Goal: Transaction & Acquisition: Obtain resource

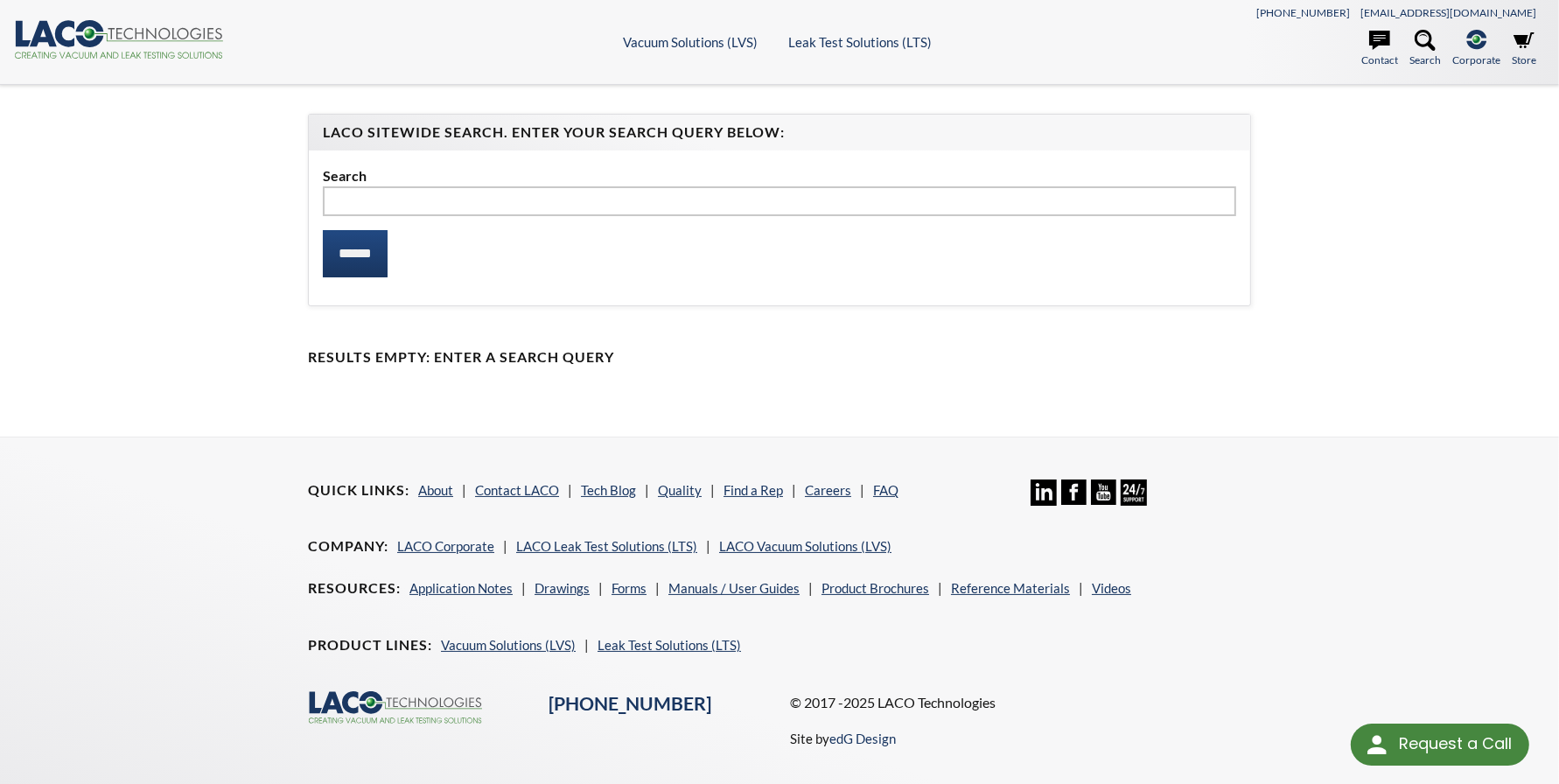
select select "Language Translate Widget"
type input "*********"
click at [374, 252] on input "******" at bounding box center [355, 253] width 65 height 47
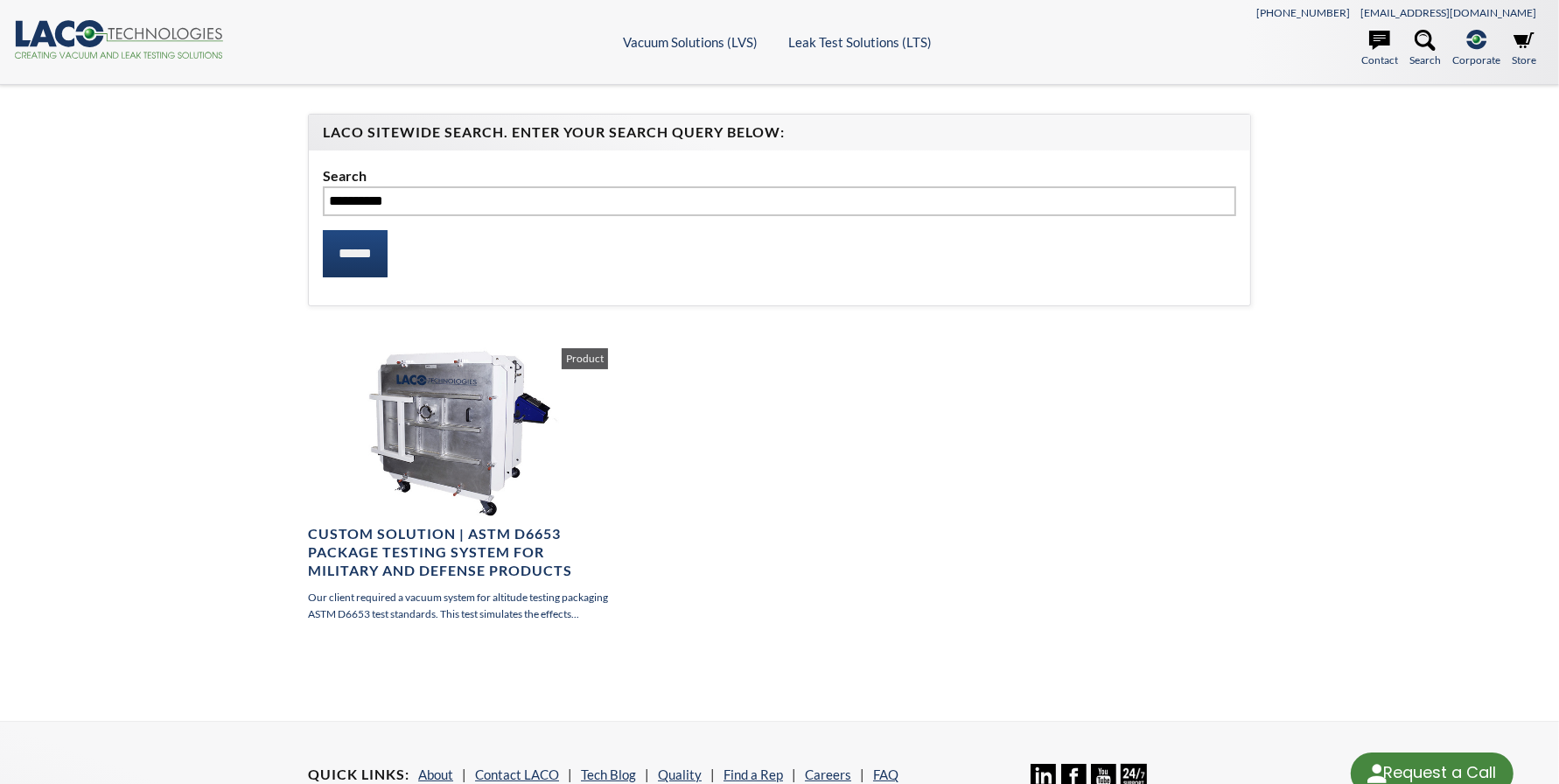
select select "Language Translate Widget"
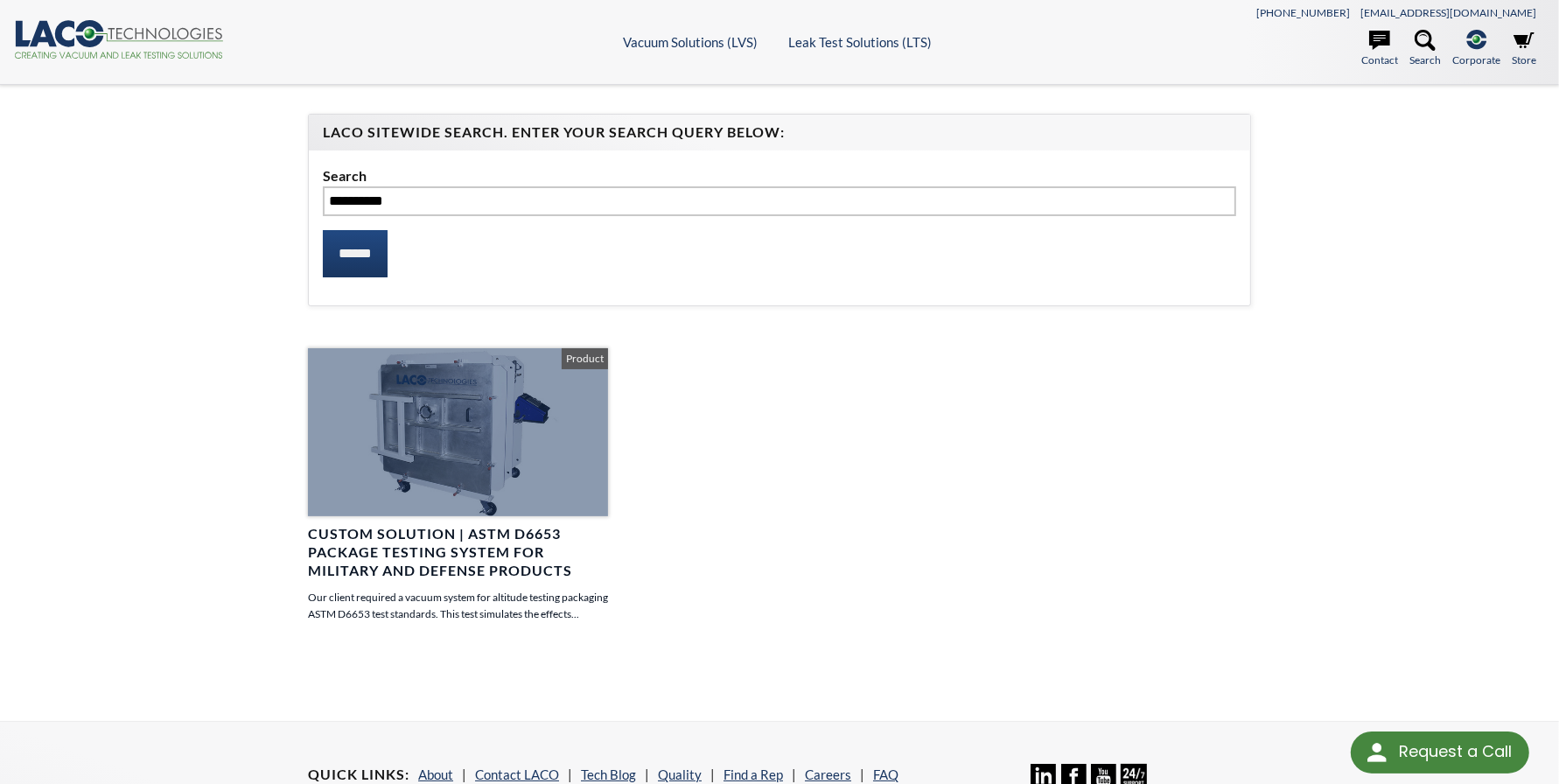
click at [437, 567] on h4 "Custom Solution | ASTM D6653 Package Testing System for Military and Defense Pr…" at bounding box center [458, 552] width 300 height 55
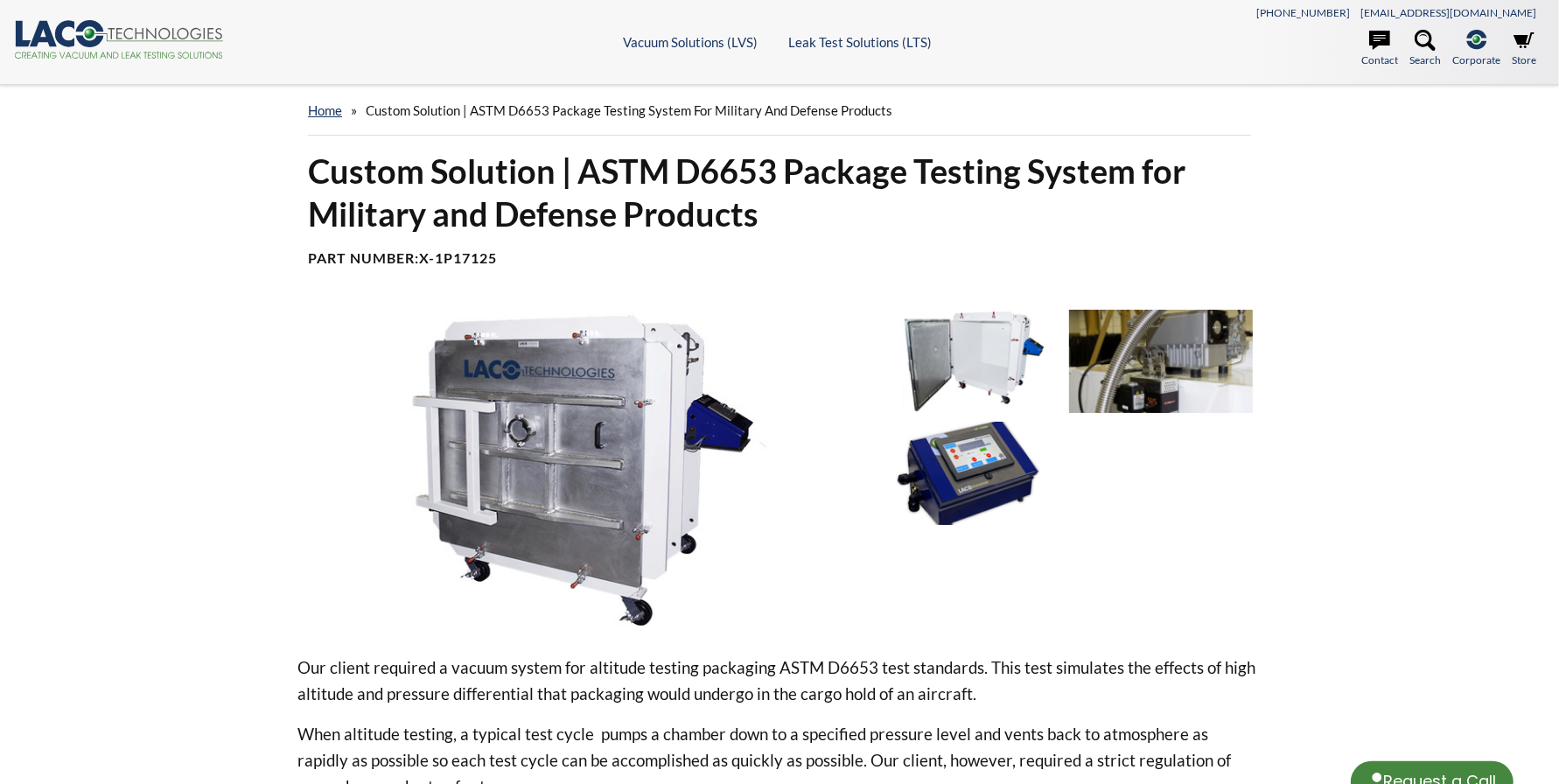
select select "Language Translate Widget"
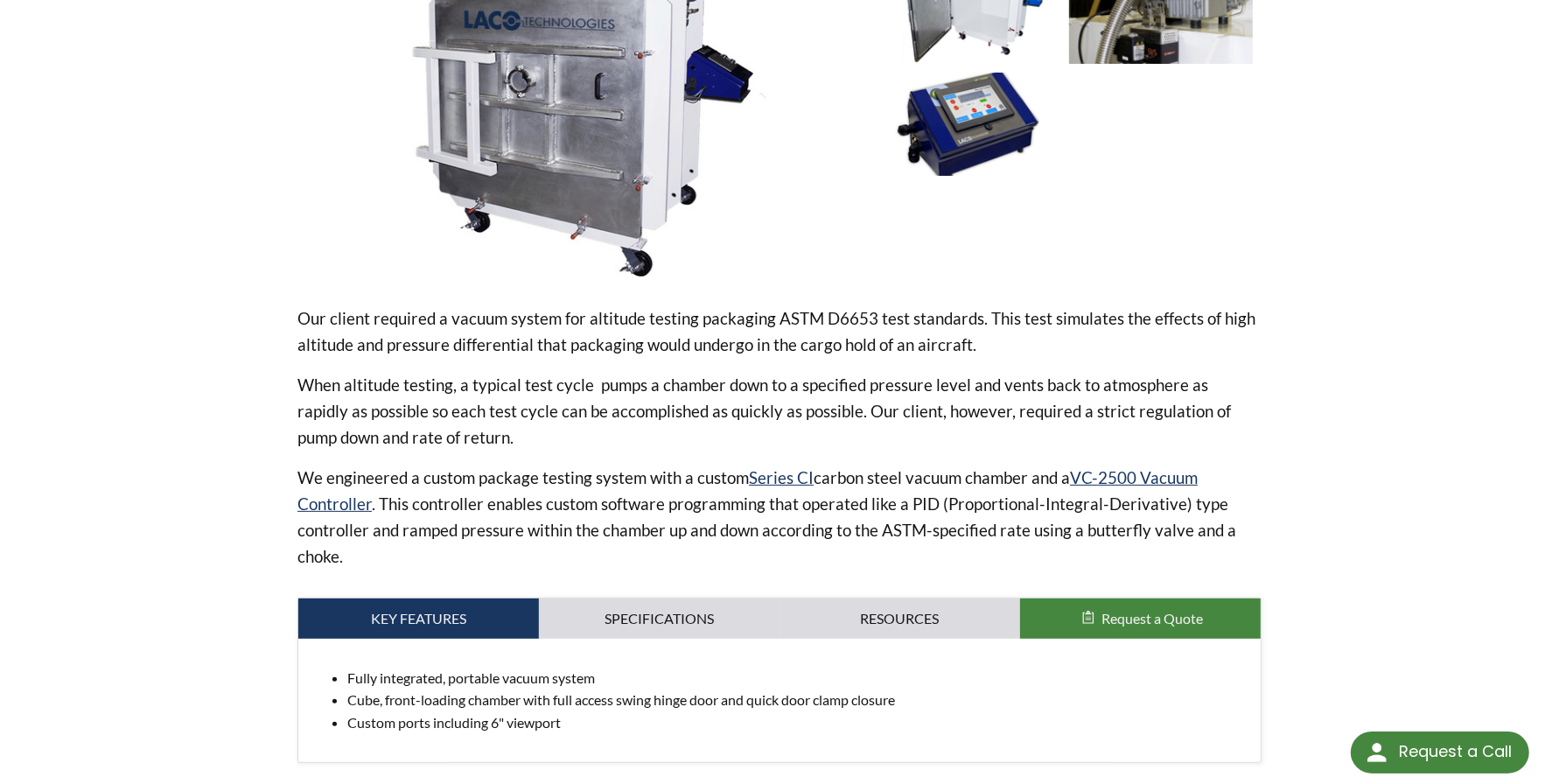
scroll to position [436, 0]
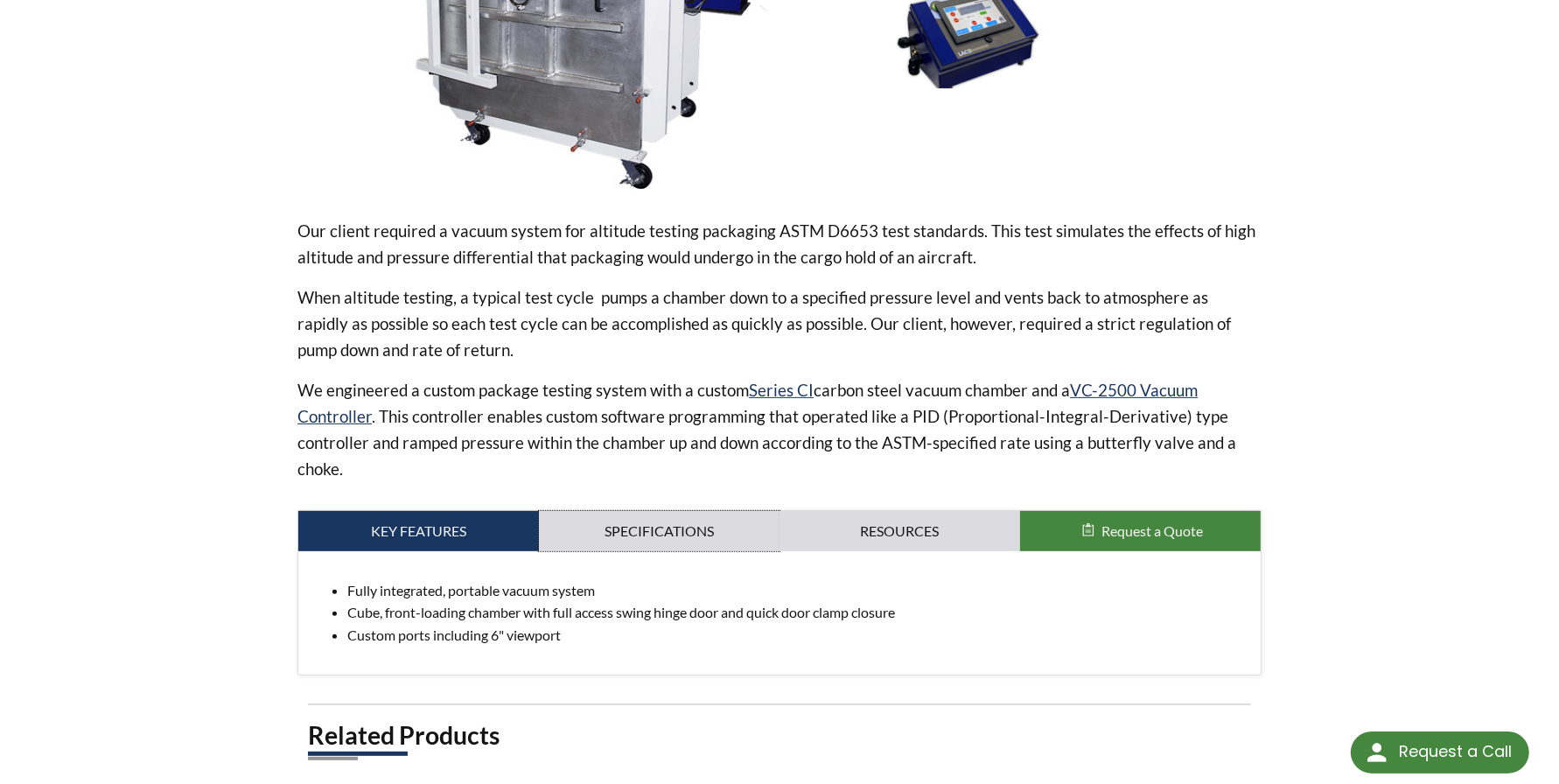
click at [662, 532] on link "Specifications" at bounding box center [659, 531] width 240 height 41
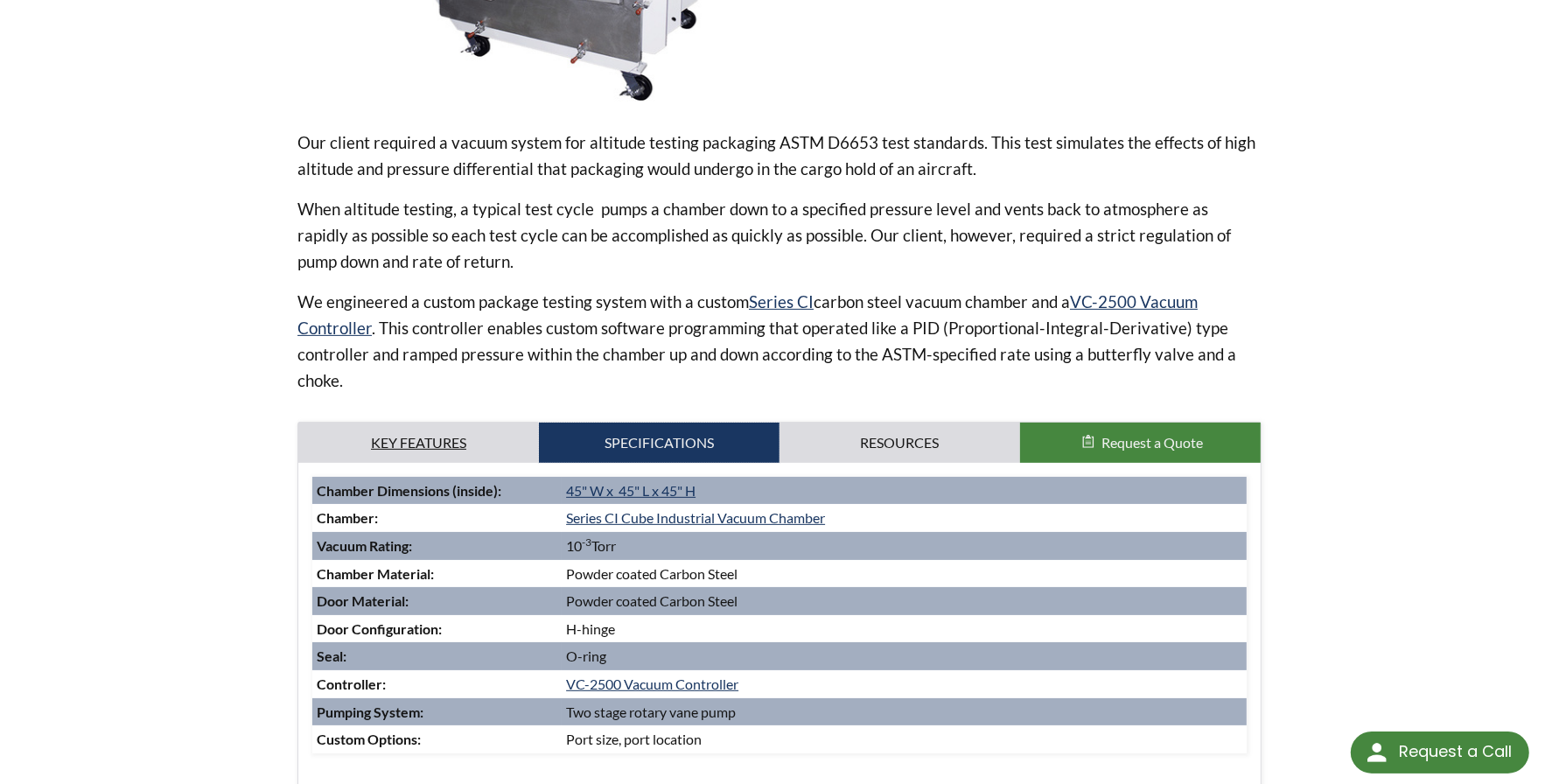
scroll to position [612, 0]
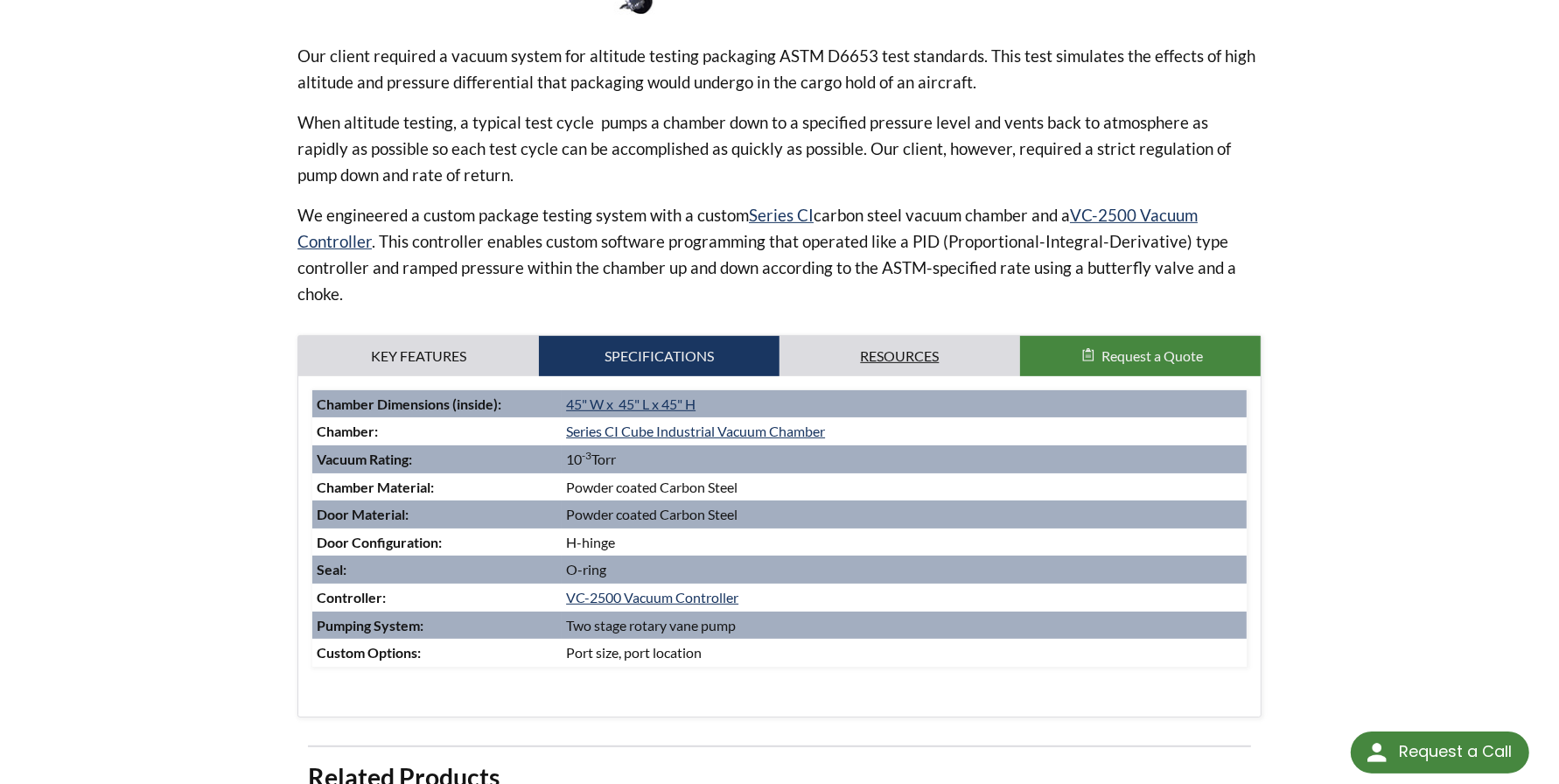
click at [894, 353] on link "Resources" at bounding box center [899, 355] width 240 height 41
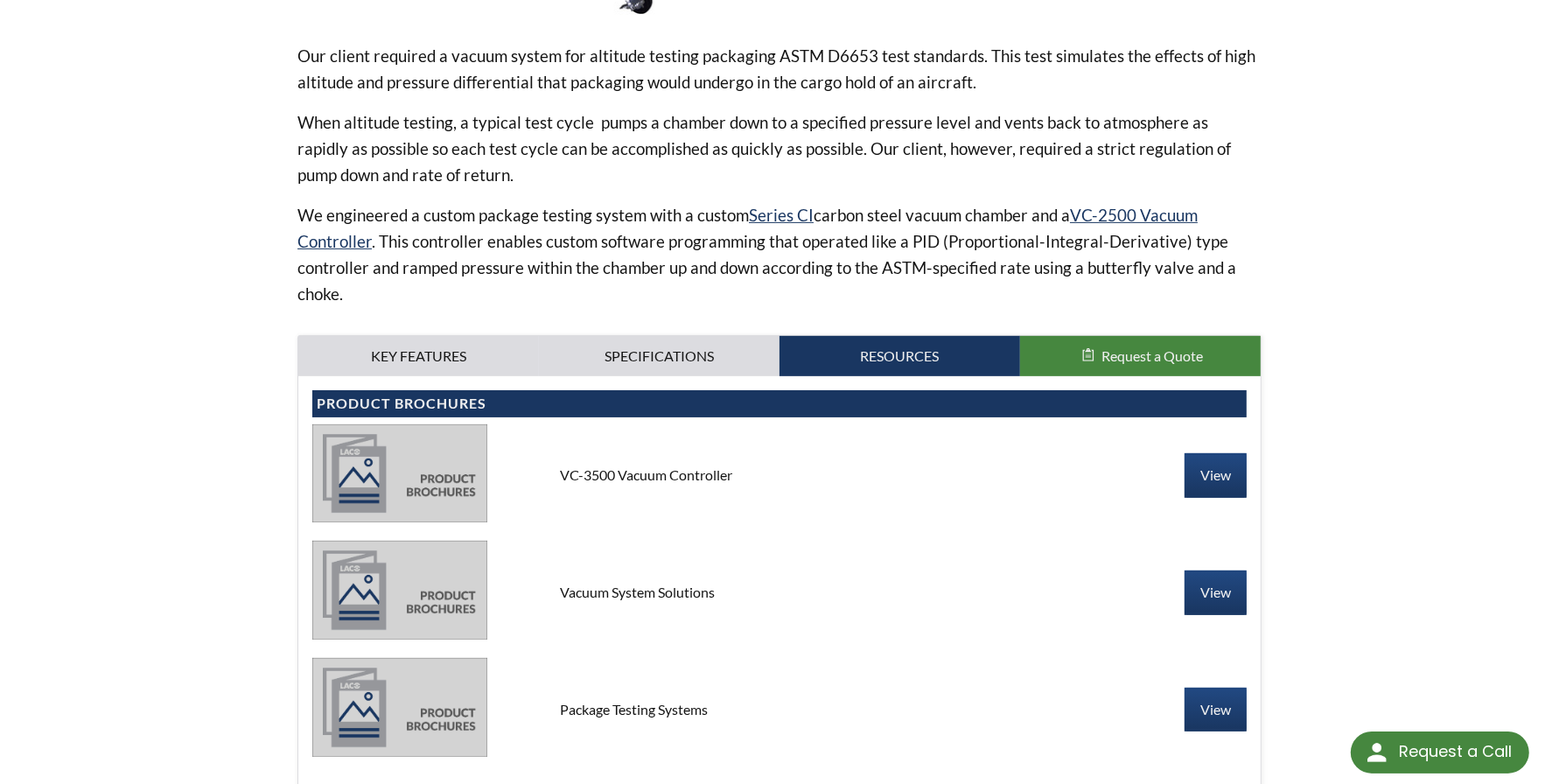
click at [1124, 361] on span "Request a Quote" at bounding box center [1153, 356] width 102 height 17
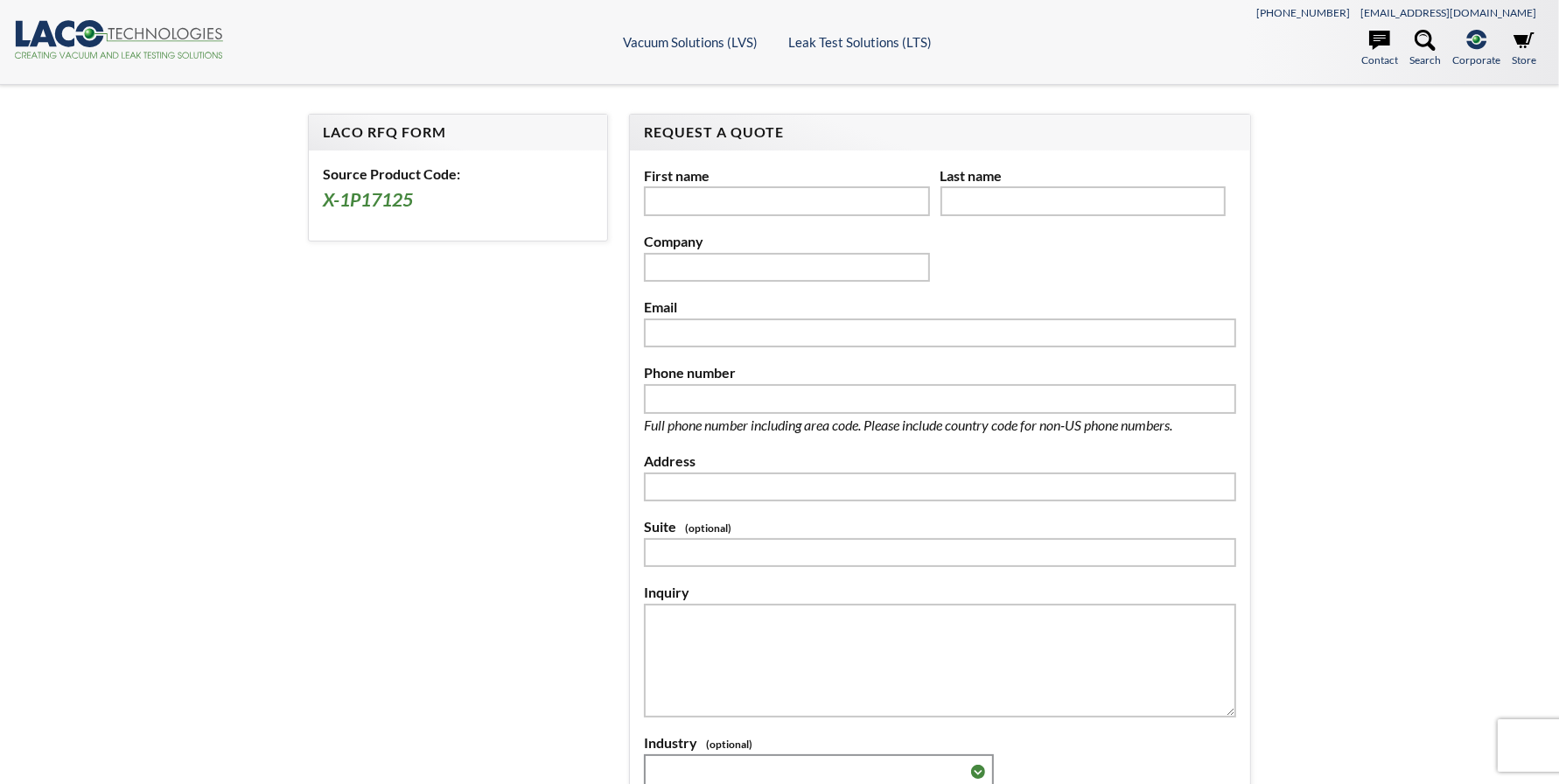
select select "Language Translate Widget"
